Goal: Task Accomplishment & Management: Use online tool/utility

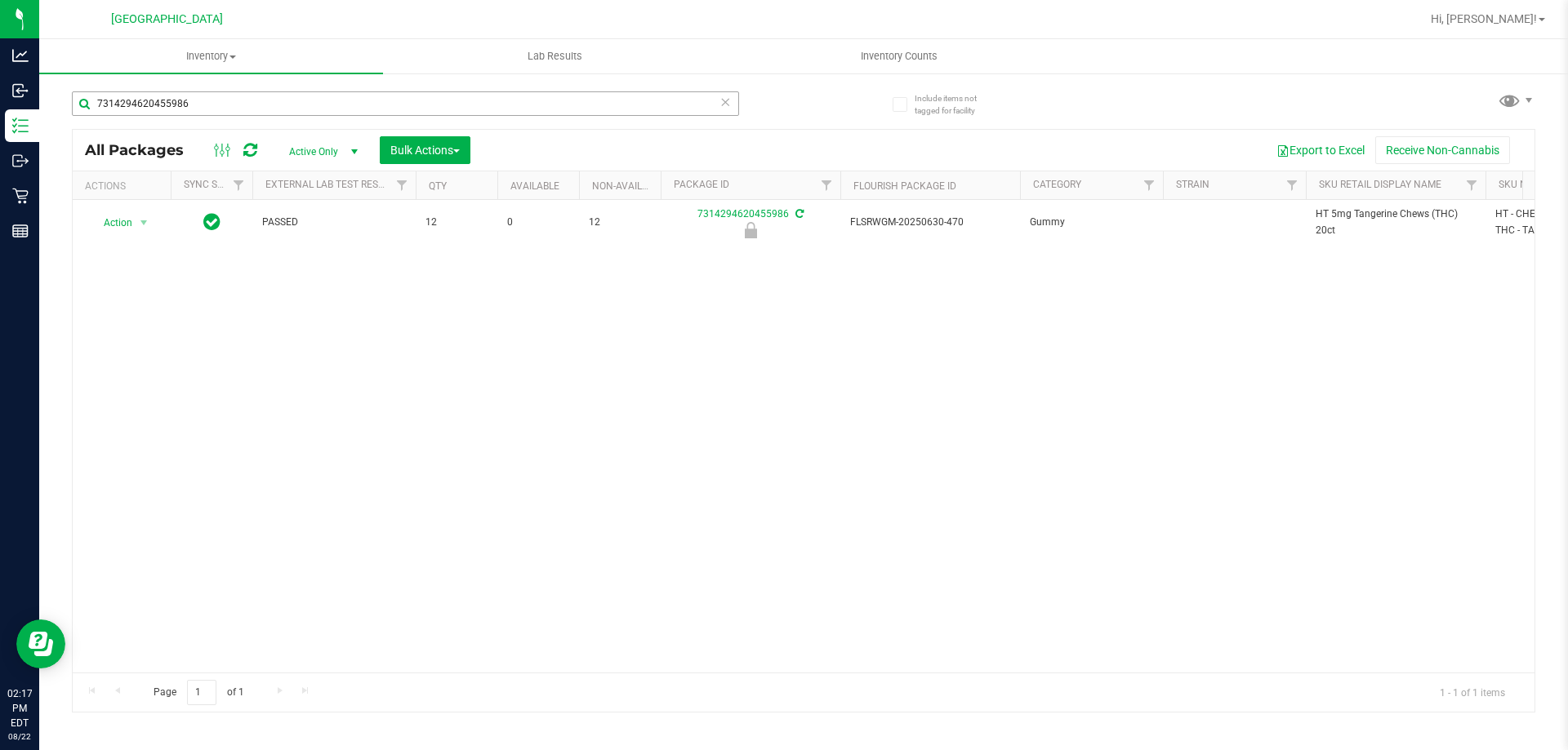
type input "7314294620455986"
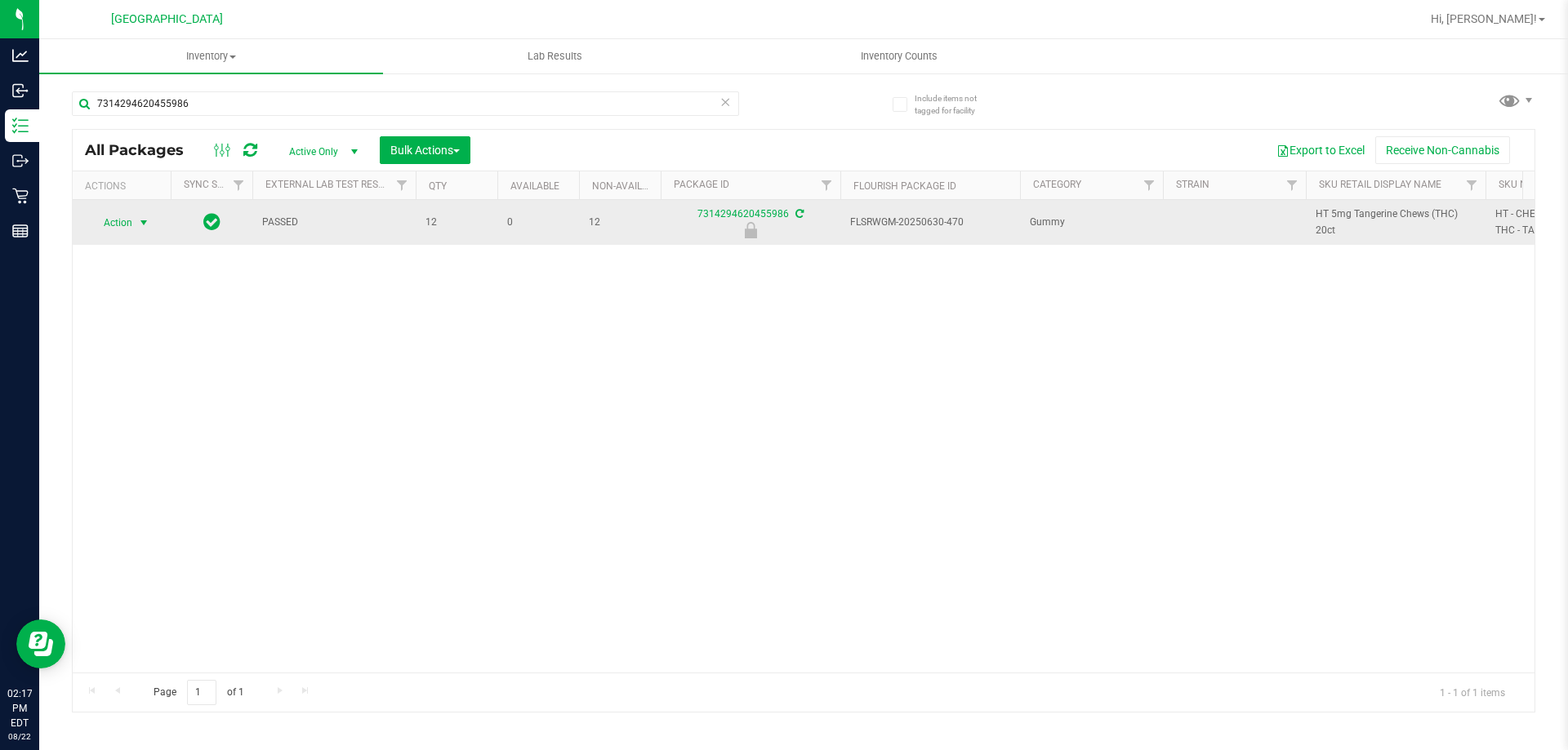
drag, startPoint x: 517, startPoint y: 112, endPoint x: 120, endPoint y: 222, distance: 412.0
click at [120, 222] on span "Action" at bounding box center [111, 223] width 44 height 23
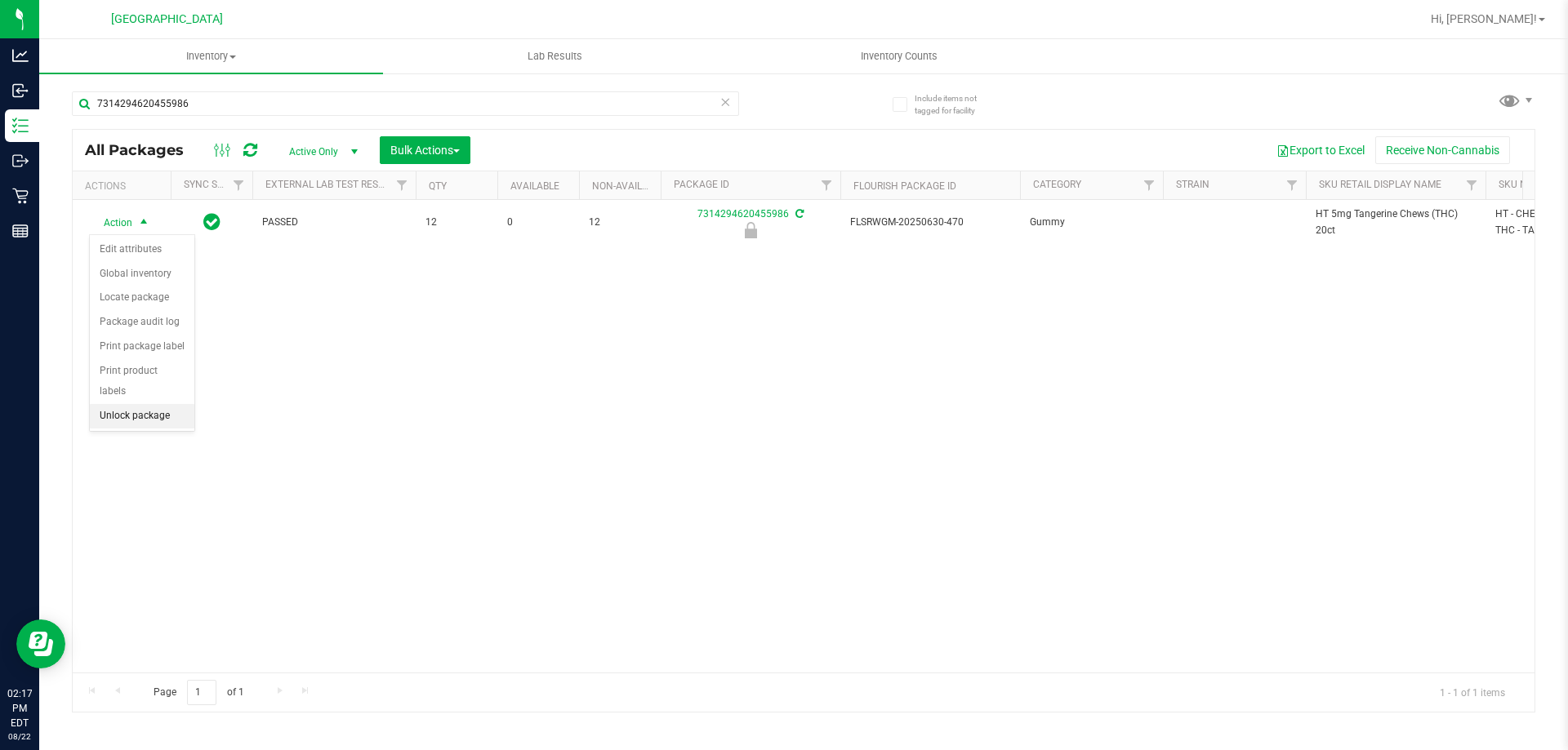
click at [101, 404] on li "Unlock package" at bounding box center [142, 416] width 104 height 25
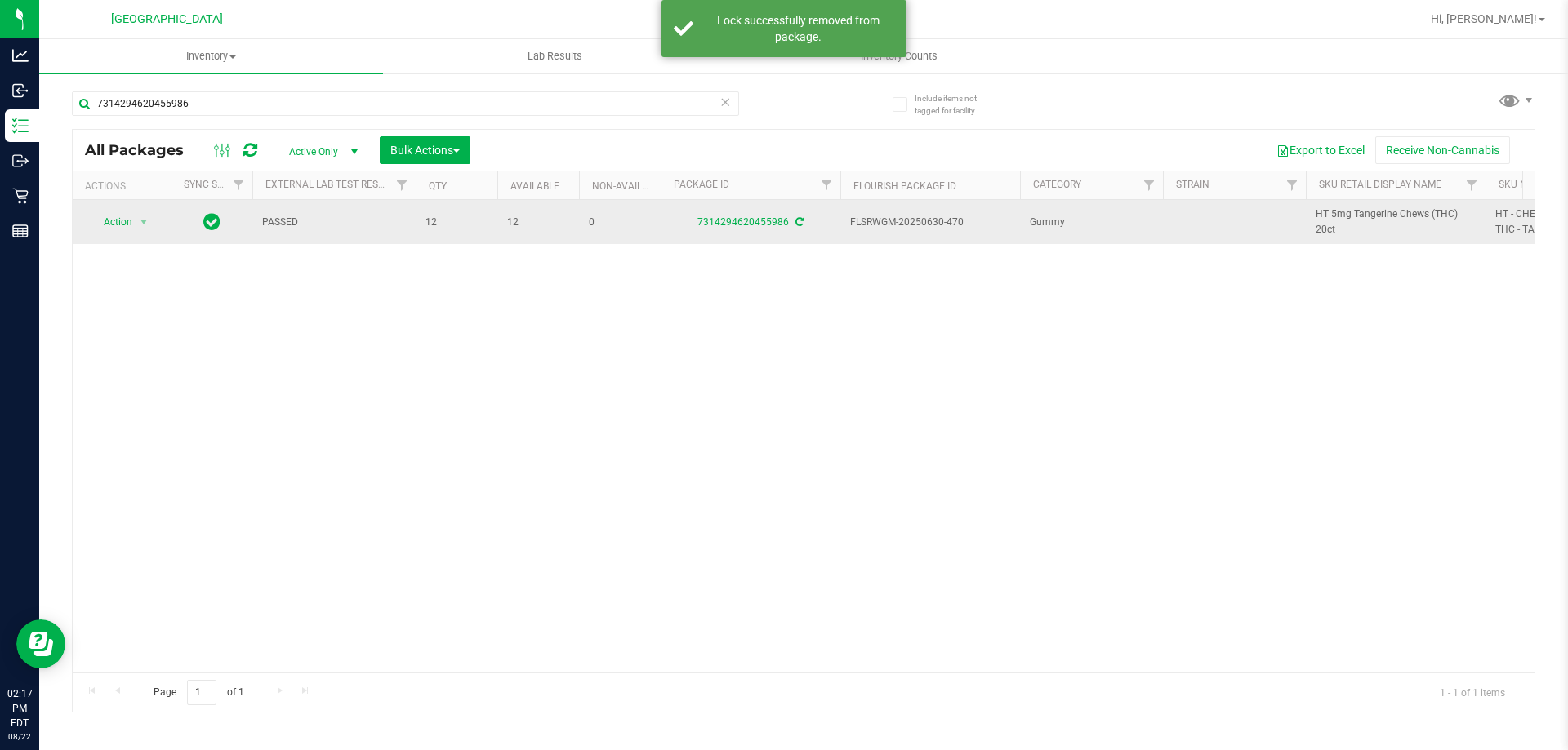
click at [1351, 219] on span "HT 5mg Tangerine Chews (THC) 20ct" at bounding box center [1395, 222] width 160 height 31
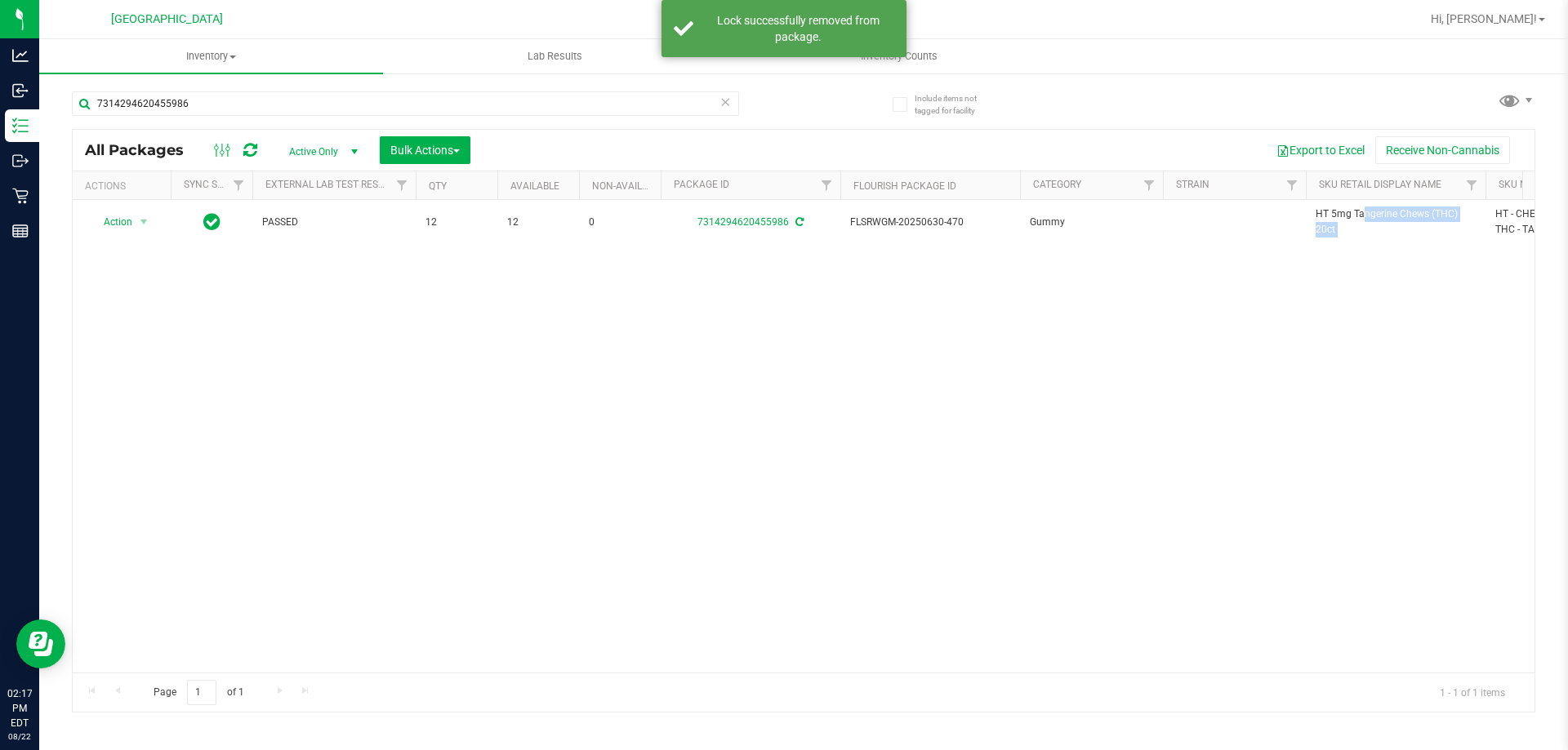
copy tr "HT 5mg Tangerine Chews (THC) 20ct"
click at [369, 111] on input "7314294620455986" at bounding box center [406, 103] width 667 height 25
paste input "HT 5mg Tangerine Chews (THC) 20ct"
type input "HT 5mg Tangerine Chews (THC) 20ct"
